Goal: Find specific page/section

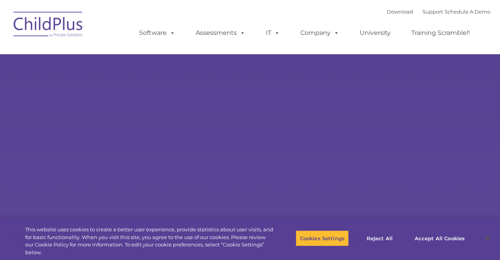
select select "MEDIUM"
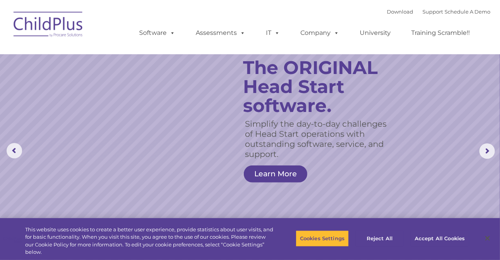
click at [57, 26] on img at bounding box center [48, 25] width 77 height 39
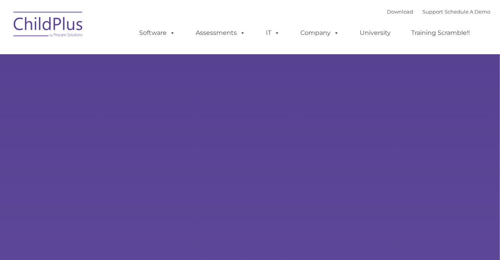
type input ""
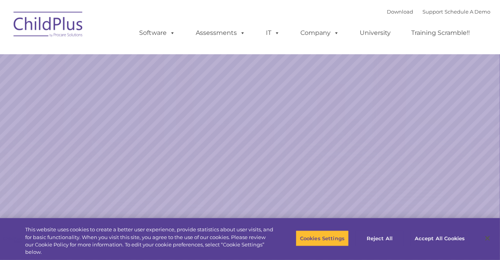
select select "MEDIUM"
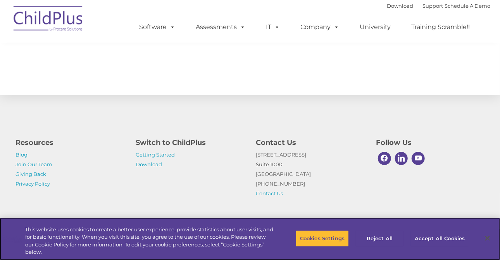
scroll to position [899, 0]
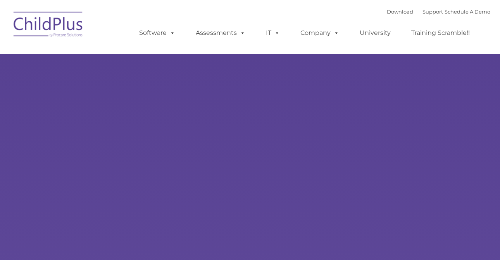
type input ""
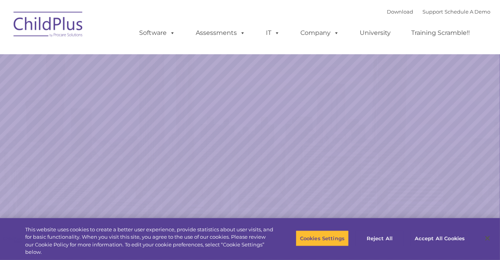
select select "MEDIUM"
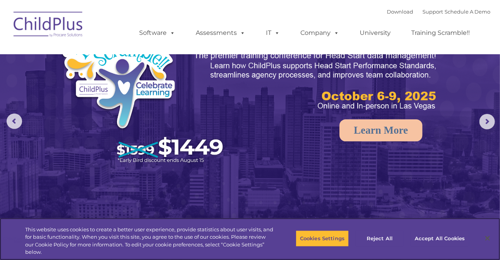
scroll to position [31, 0]
